Goal: Find contact information: Find contact information

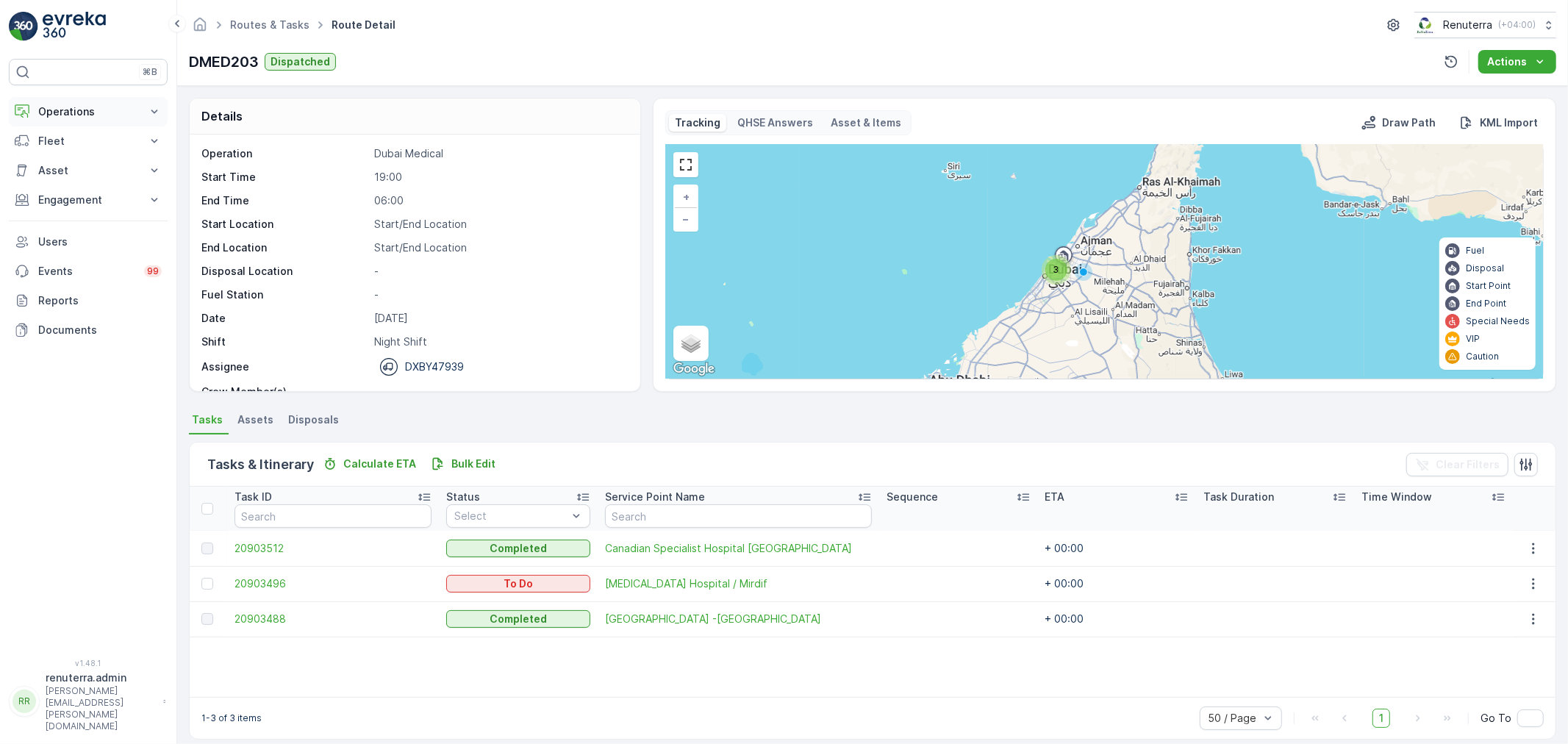
click at [61, 116] on p "Operations" at bounding box center [88, 112] width 100 height 15
click at [60, 150] on p "Planning" at bounding box center [58, 158] width 42 height 15
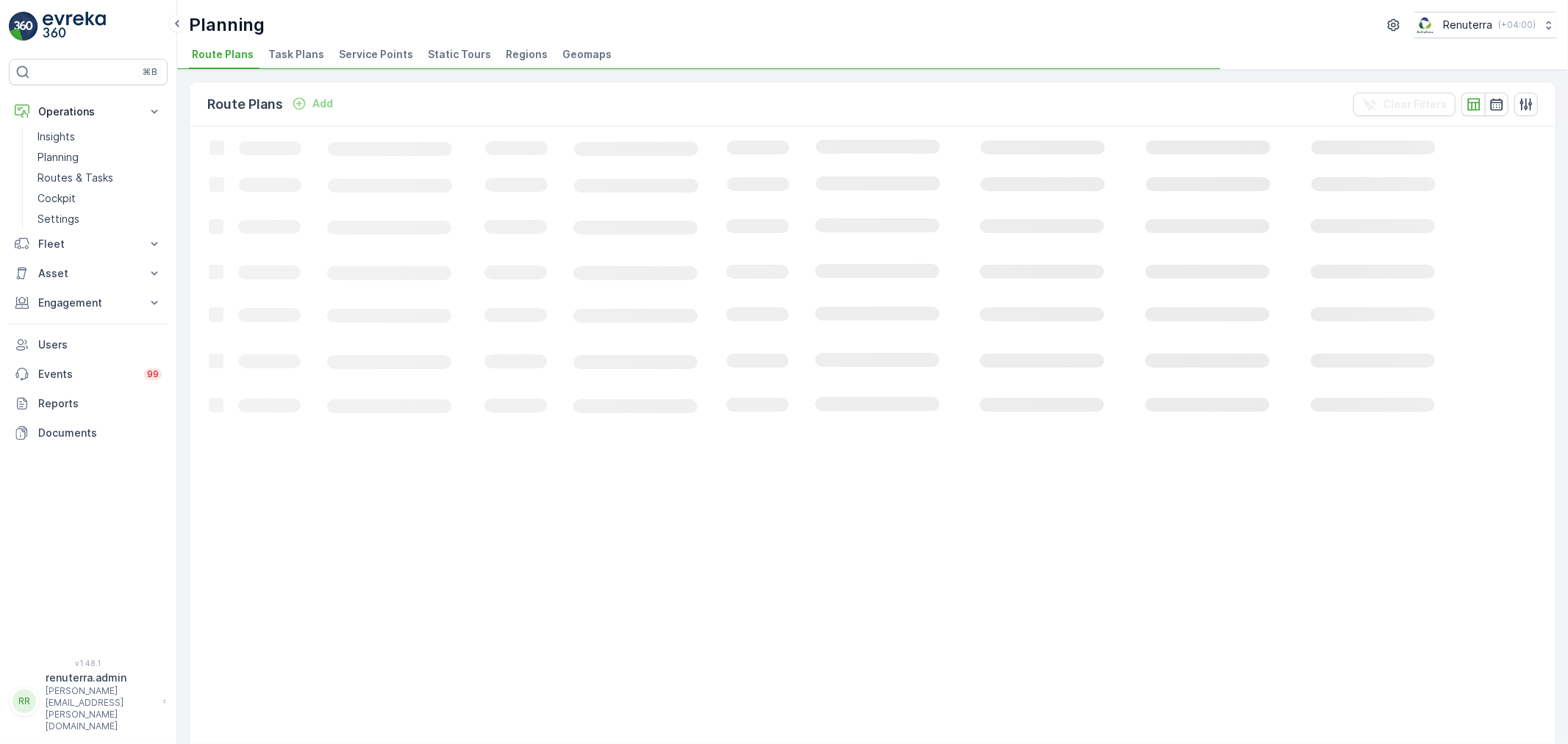
click at [355, 55] on span "Service Points" at bounding box center [375, 55] width 74 height 15
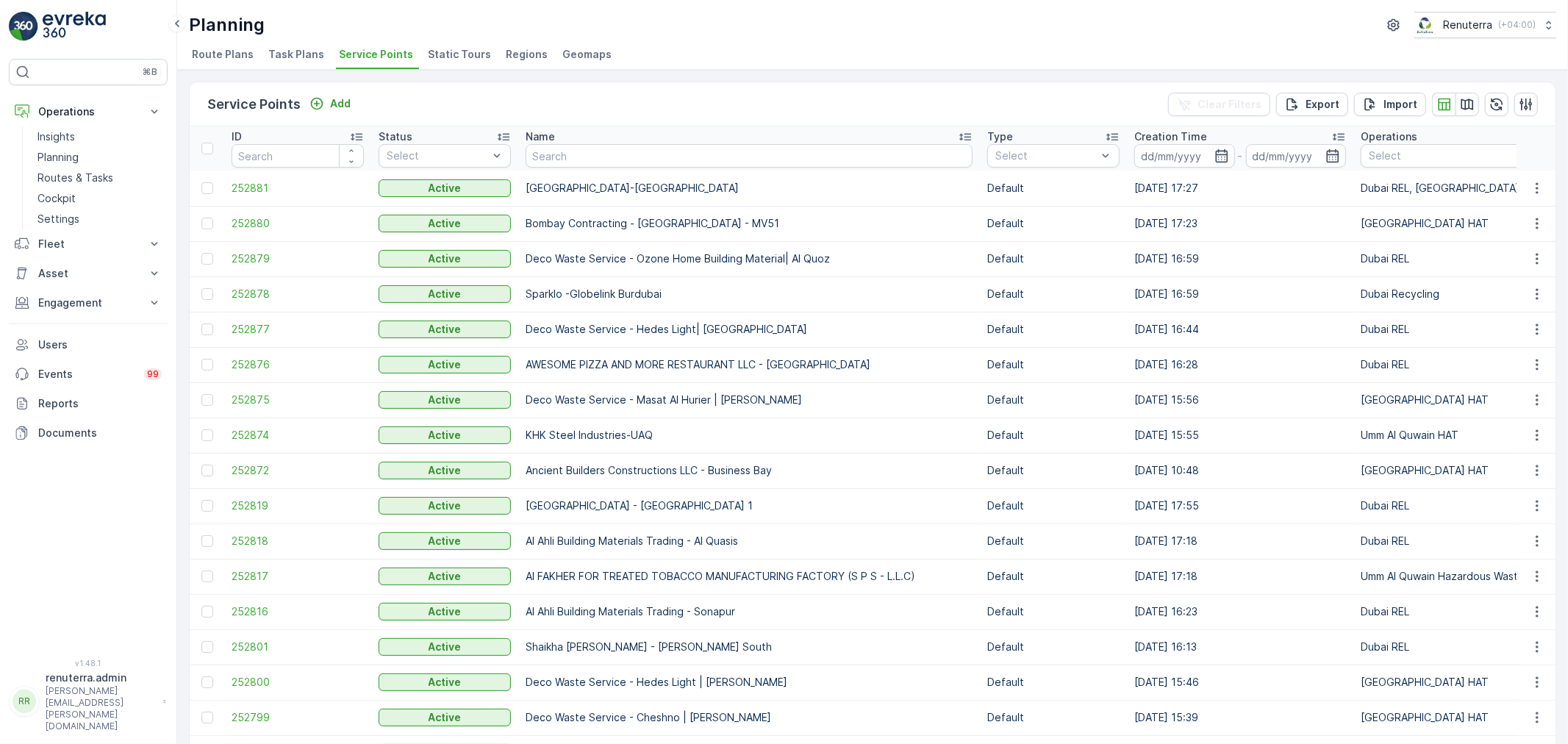
click at [619, 147] on input "text" at bounding box center [749, 155] width 447 height 23
type input "green lan"
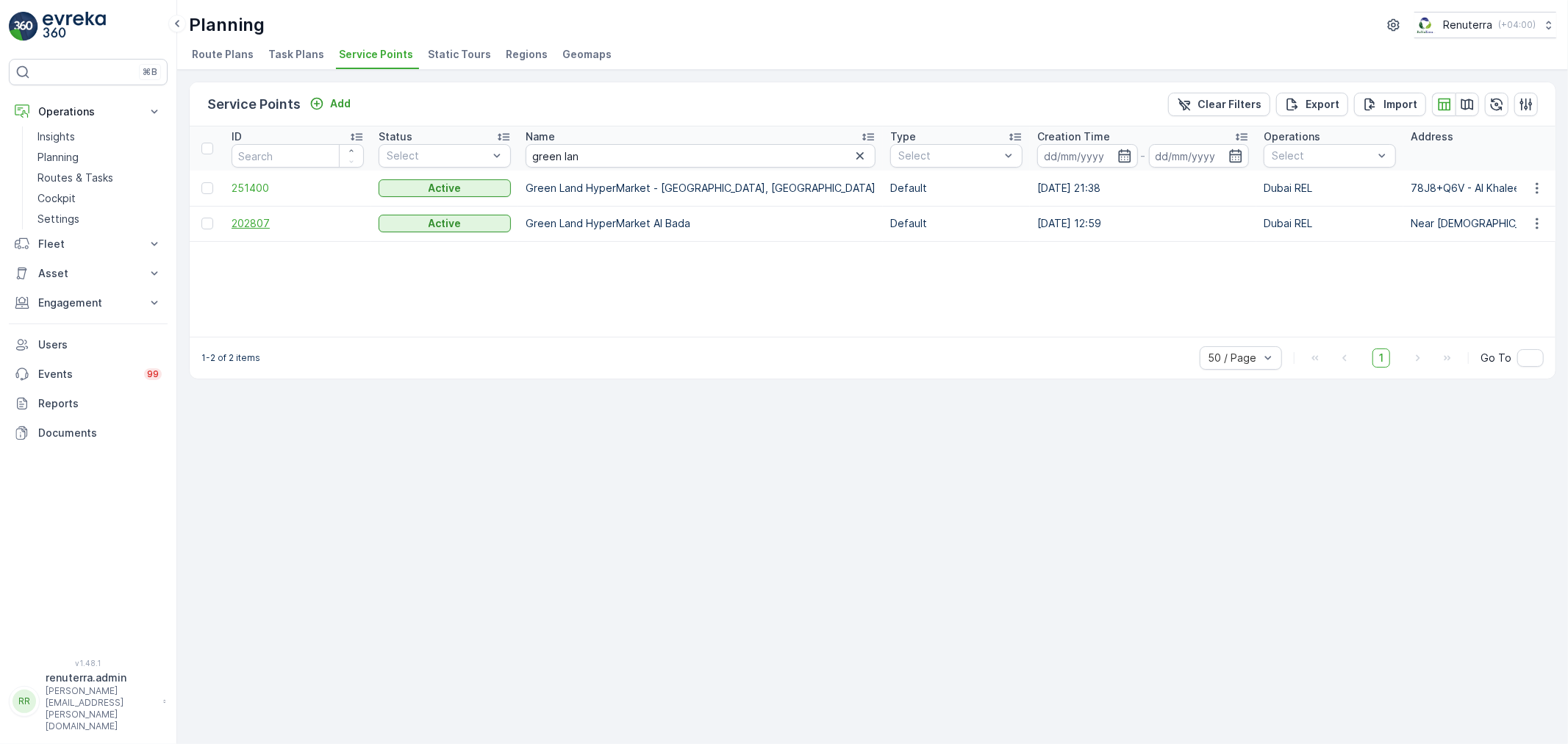
click at [252, 223] on span "202807" at bounding box center [297, 223] width 132 height 15
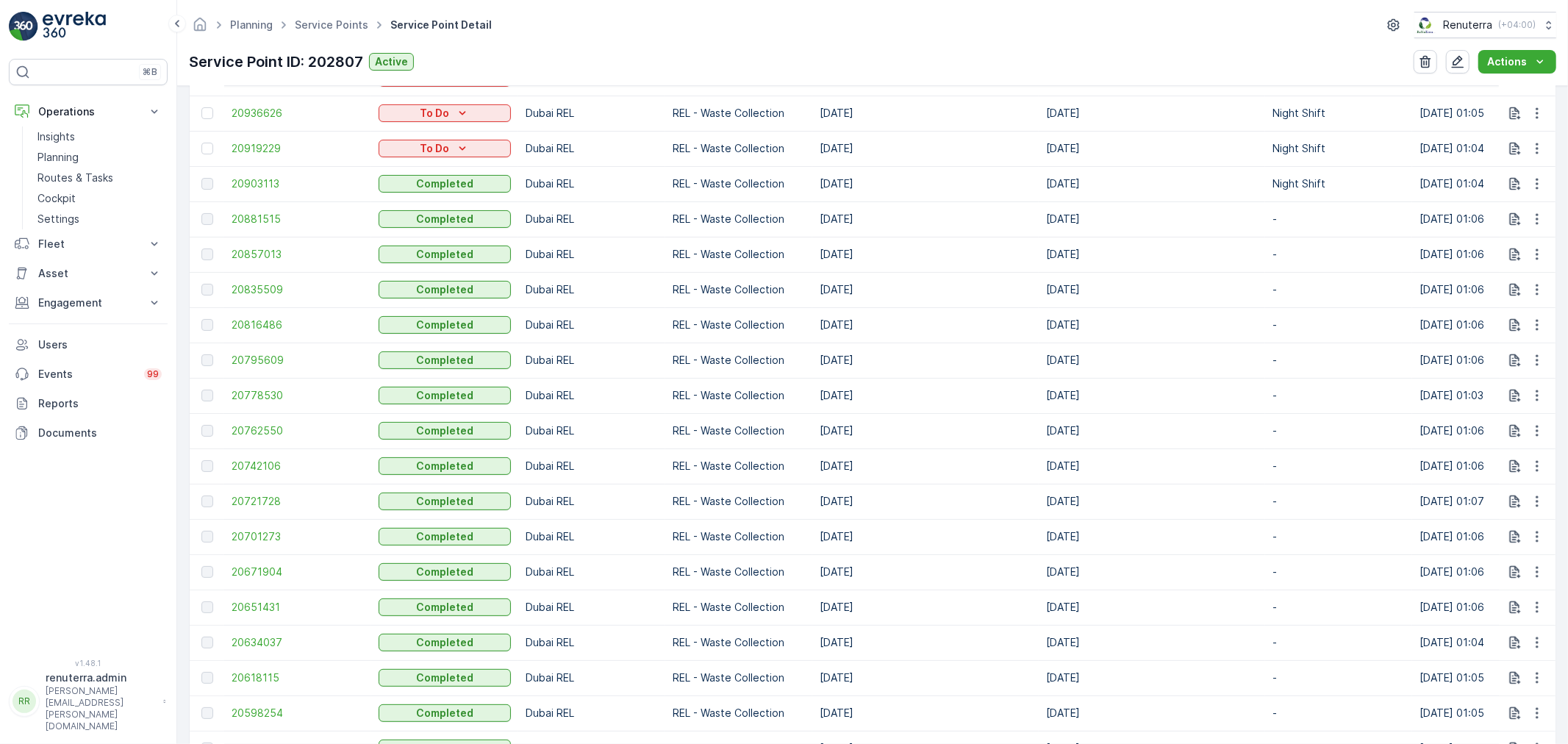
scroll to position [571, 0]
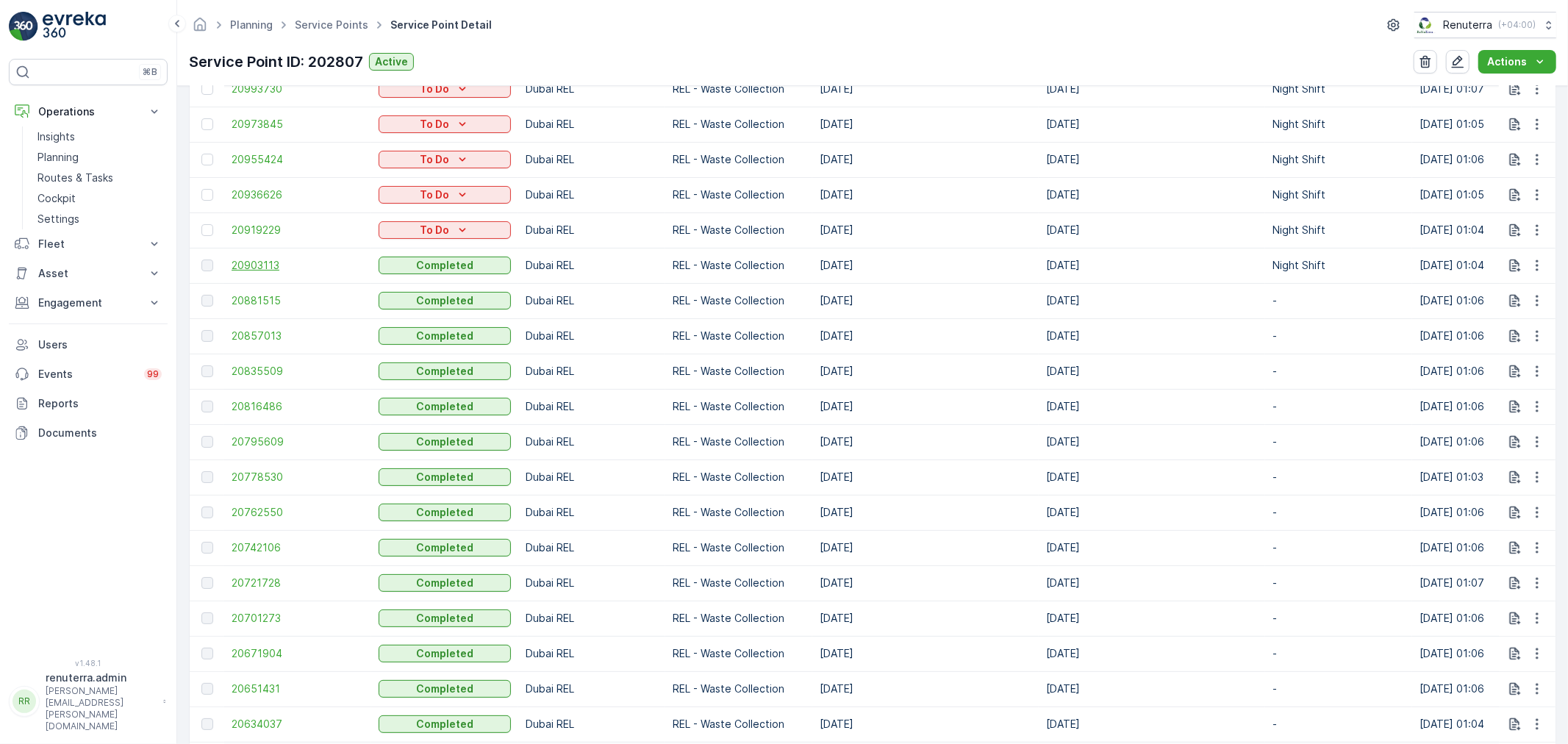
click at [241, 261] on span "20903113" at bounding box center [297, 266] width 132 height 15
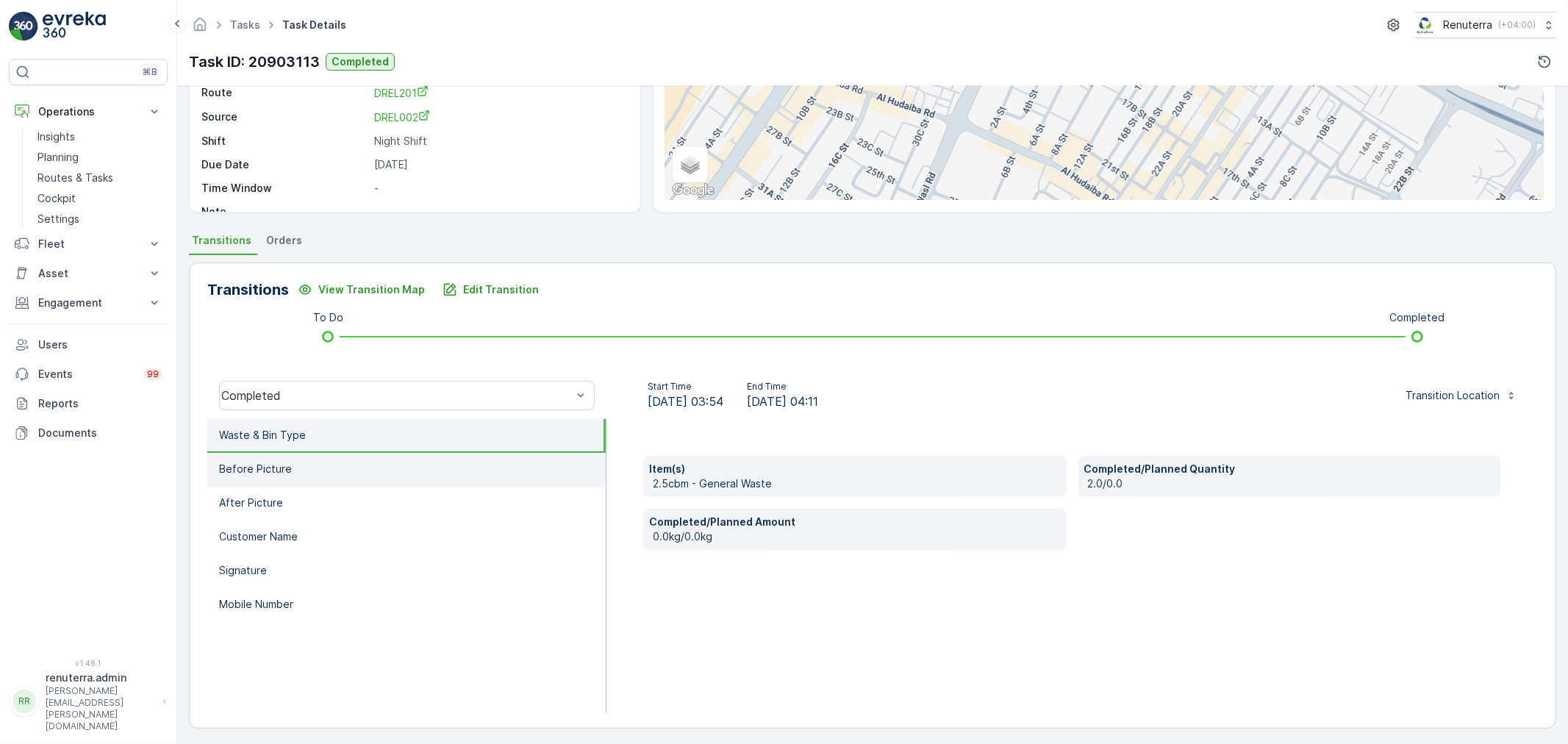
scroll to position [182, 0]
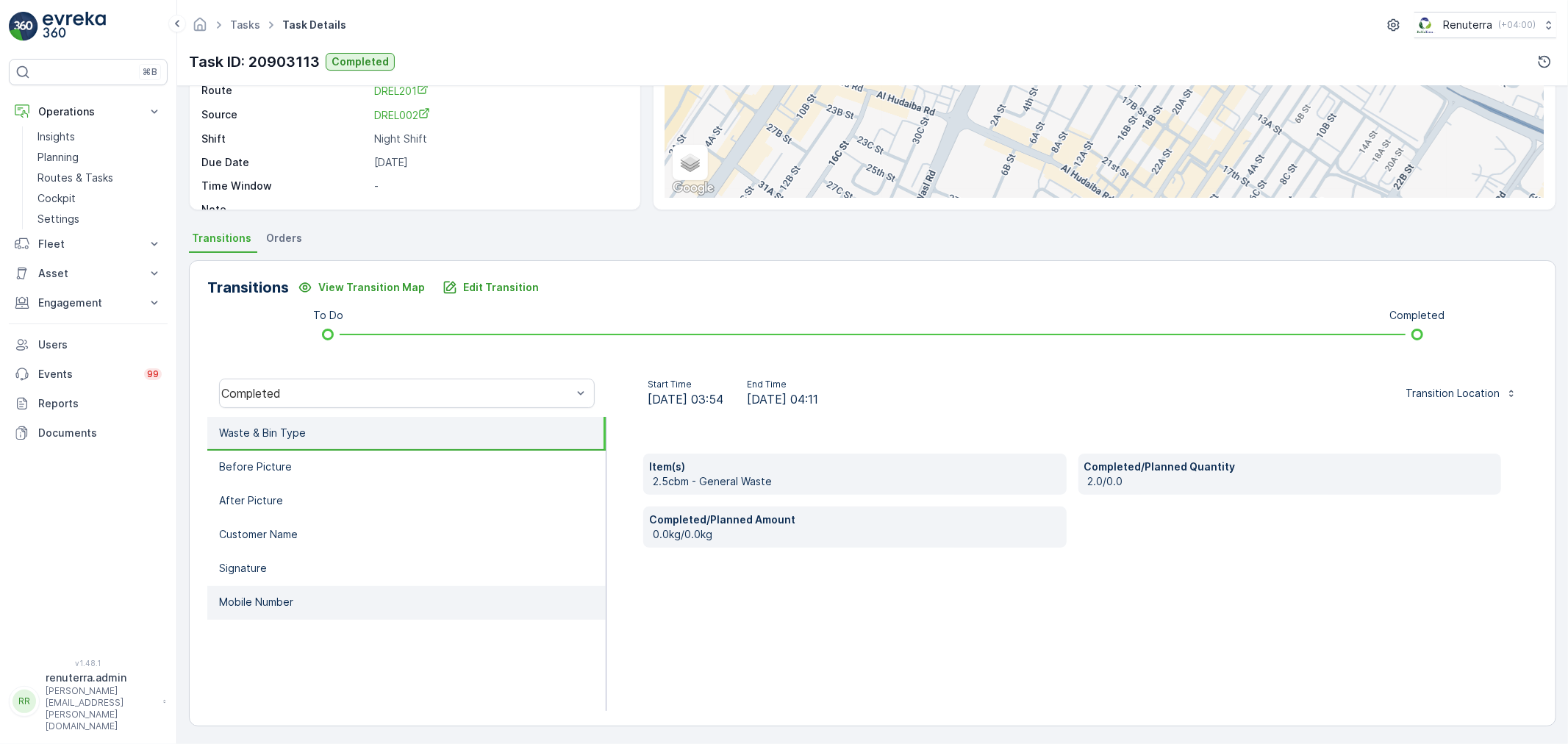
click at [342, 590] on li "Mobile Number" at bounding box center [407, 602] width 399 height 34
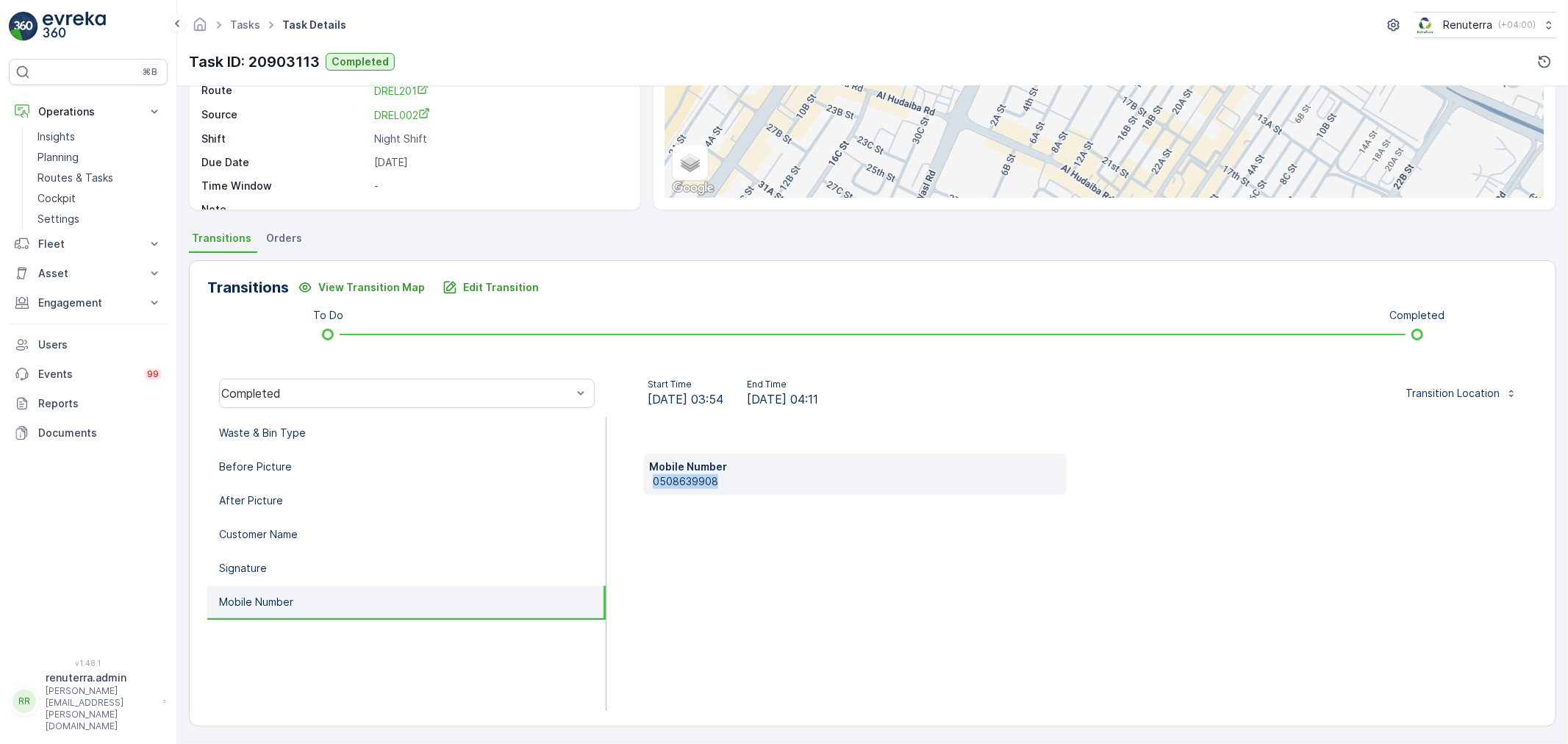
drag, startPoint x: 652, startPoint y: 477, endPoint x: 728, endPoint y: 472, distance: 76.2
click at [728, 474] on p "0508639908" at bounding box center [856, 482] width 408 height 15
